Goal: Transaction & Acquisition: Purchase product/service

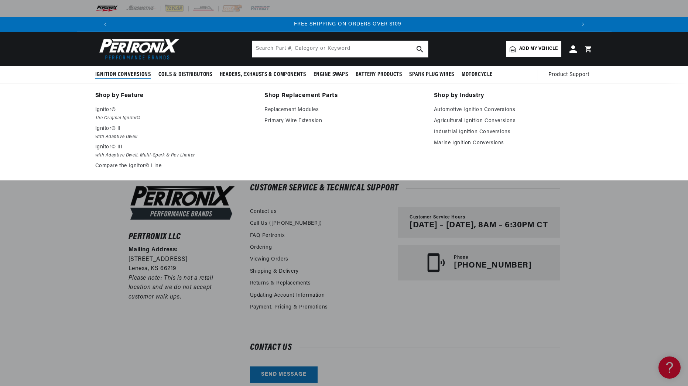
click at [109, 73] on span "Ignition Conversions" at bounding box center [123, 75] width 56 height 8
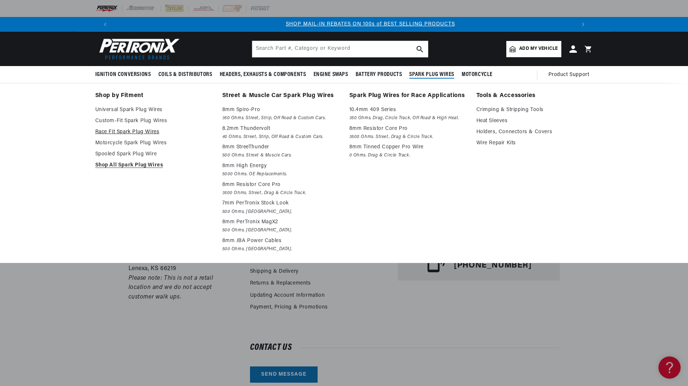
scroll to position [0, 461]
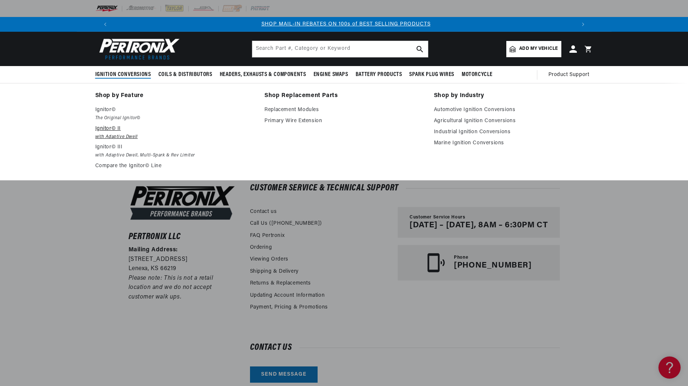
click at [110, 129] on p "Ignitor© II" at bounding box center [174, 128] width 159 height 9
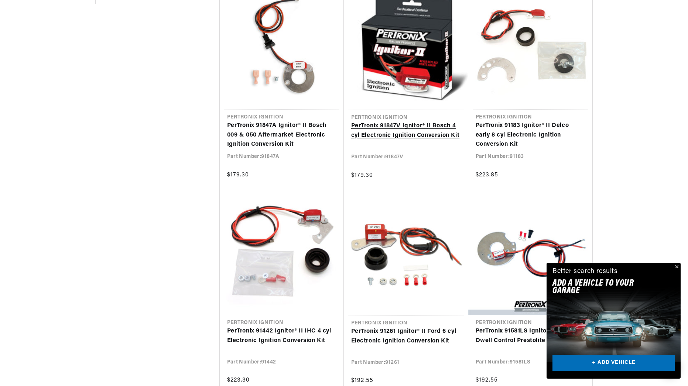
scroll to position [0, 587]
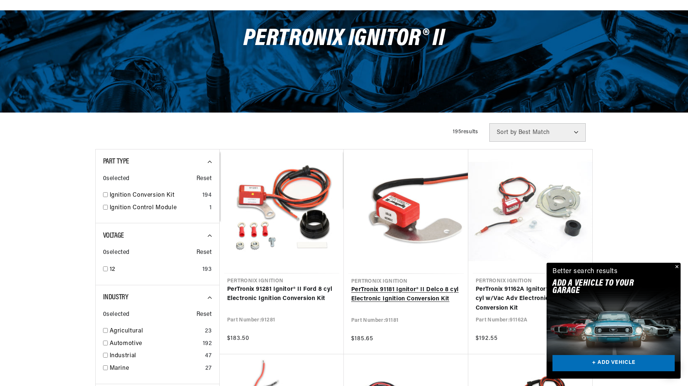
scroll to position [111, 0]
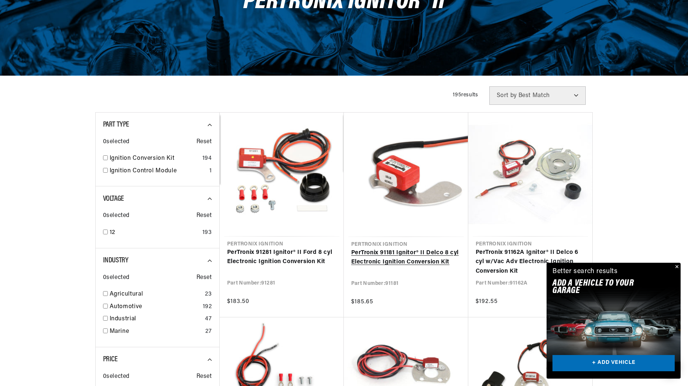
click at [401, 251] on link "PerTronix 91181 Ignitor® II Delco 8 cyl Electronic Ignition Conversion Kit" at bounding box center [406, 258] width 110 height 19
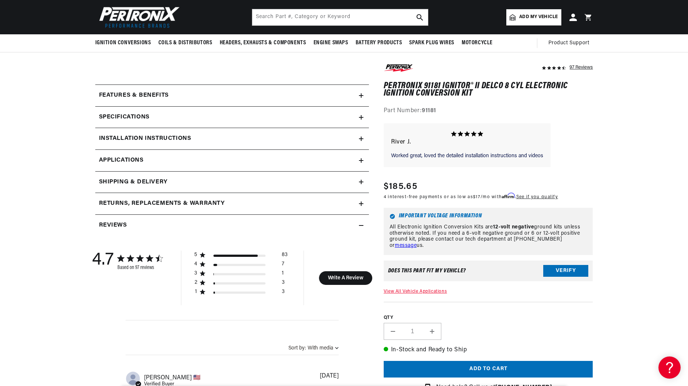
scroll to position [258, 0]
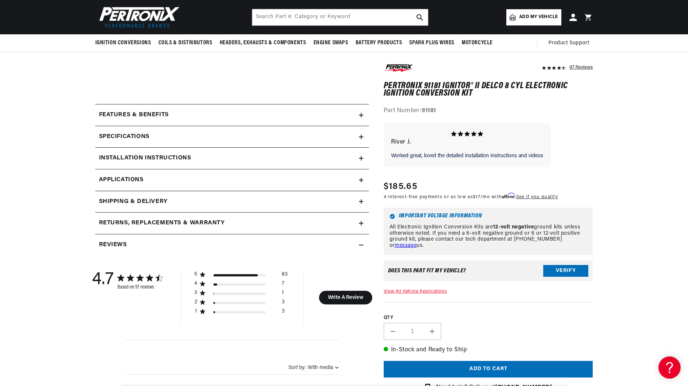
click at [138, 136] on h2 "Specifications" at bounding box center [124, 137] width 51 height 10
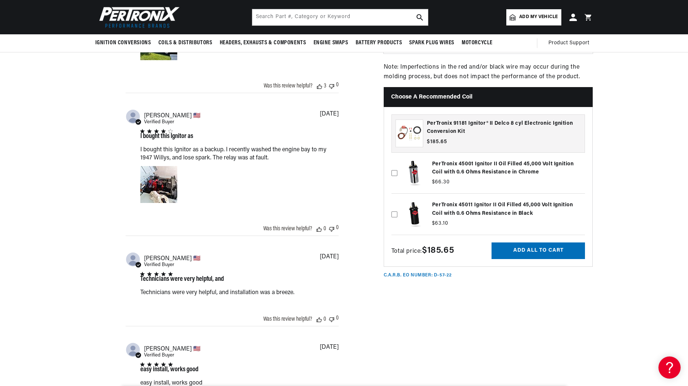
scroll to position [0, 461]
